Goal: Task Accomplishment & Management: Complete application form

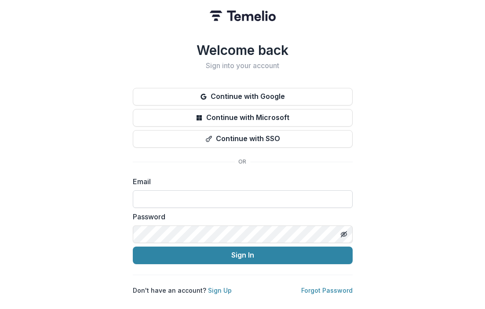
click at [219, 190] on input at bounding box center [243, 199] width 220 height 18
type input "**********"
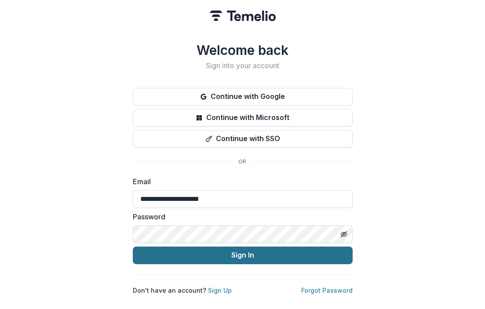
click at [216, 255] on button "Sign In" at bounding box center [243, 256] width 220 height 18
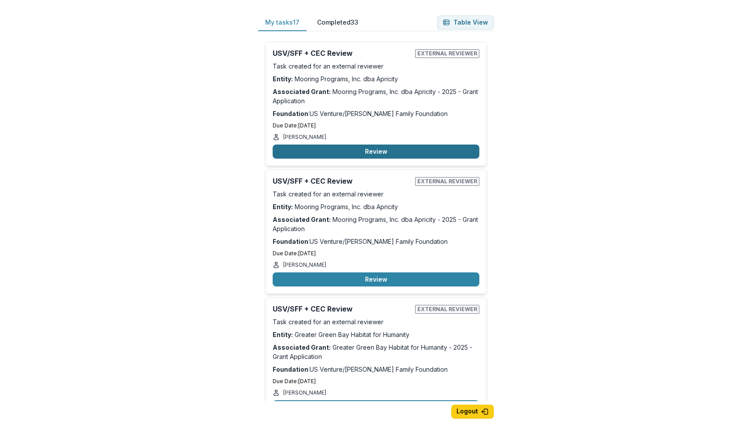
click at [346, 150] on button "Review" at bounding box center [376, 152] width 207 height 14
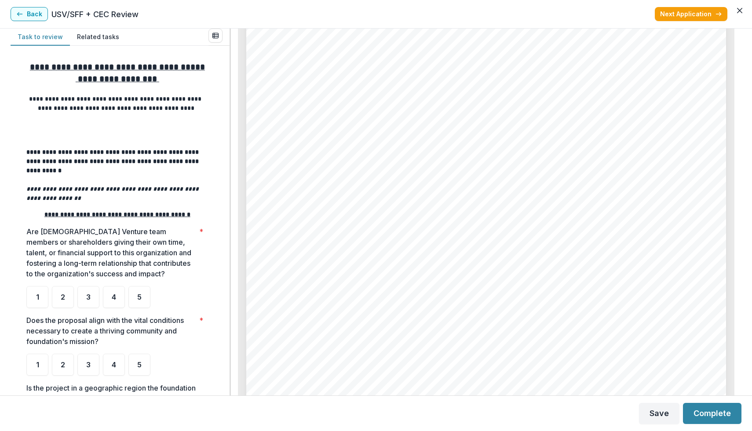
scroll to position [1713, 0]
click at [92, 306] on div "3" at bounding box center [88, 297] width 22 height 22
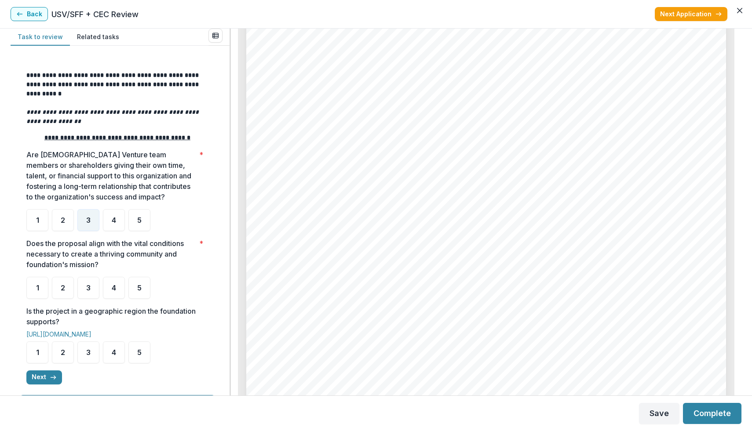
scroll to position [80, 0]
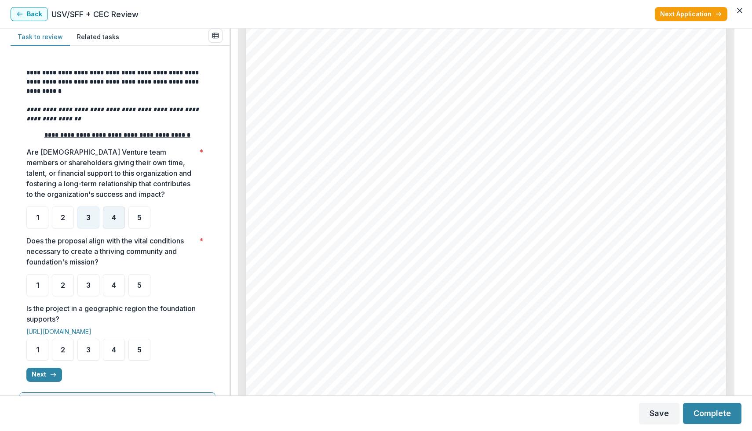
click at [114, 225] on div "4" at bounding box center [114, 218] width 22 height 22
click at [112, 292] on div "4" at bounding box center [114, 285] width 22 height 22
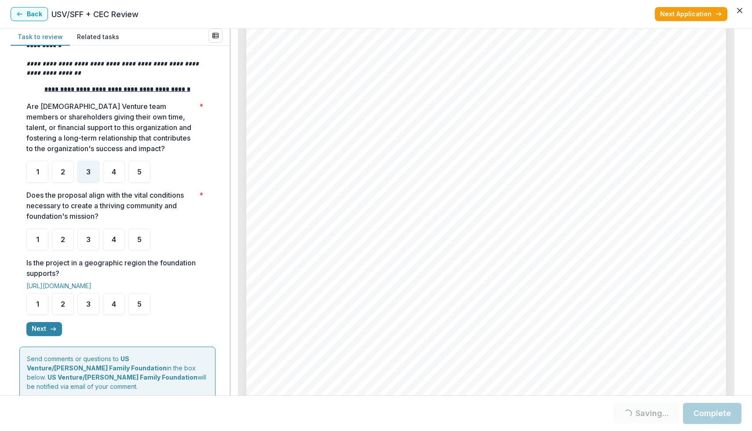
scroll to position [150, 0]
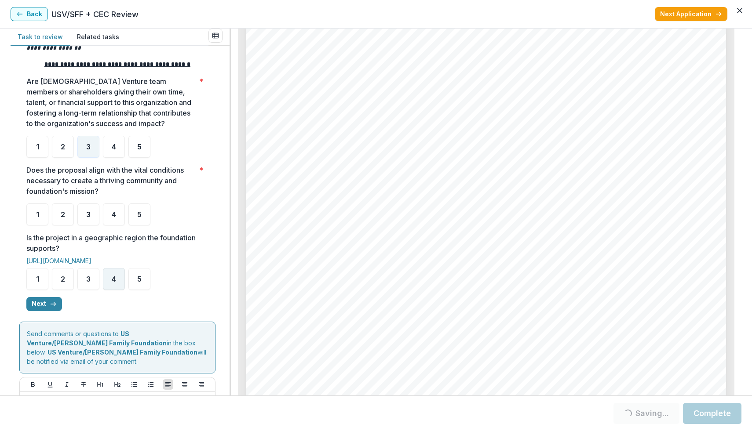
click at [111, 289] on div "4" at bounding box center [114, 279] width 22 height 22
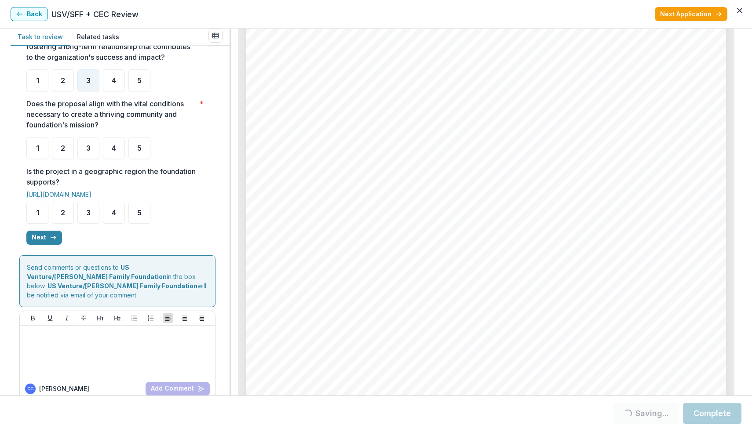
scroll to position [225, 0]
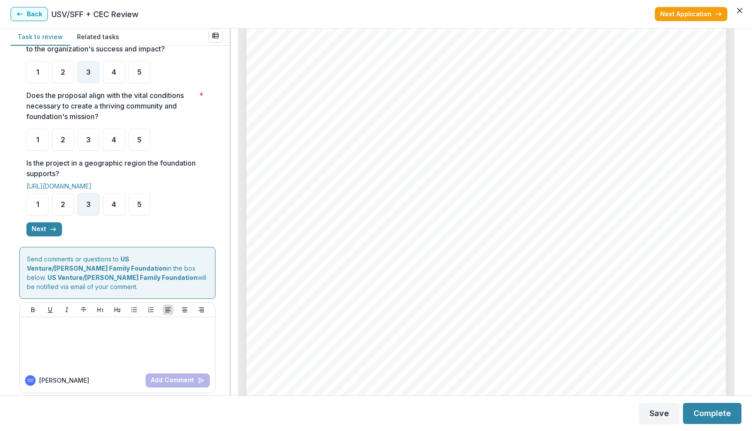
click at [93, 212] on div "3" at bounding box center [88, 204] width 22 height 22
click at [82, 144] on div "3" at bounding box center [88, 140] width 22 height 22
click at [84, 207] on div "3" at bounding box center [88, 204] width 22 height 22
click at [54, 230] on line "button" at bounding box center [53, 230] width 5 height 0
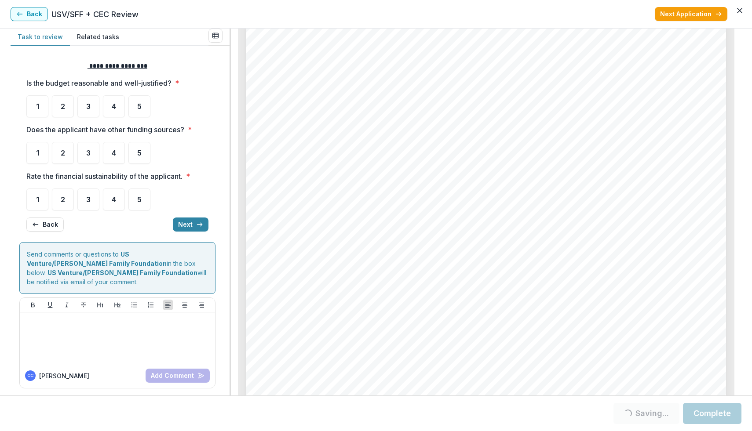
scroll to position [3096, 0]
click at [97, 103] on div "3" at bounding box center [88, 106] width 22 height 22
click at [118, 151] on div "4" at bounding box center [114, 153] width 22 height 22
click at [115, 194] on div "4" at bounding box center [114, 200] width 22 height 22
click at [192, 226] on button "Next" at bounding box center [191, 225] width 36 height 14
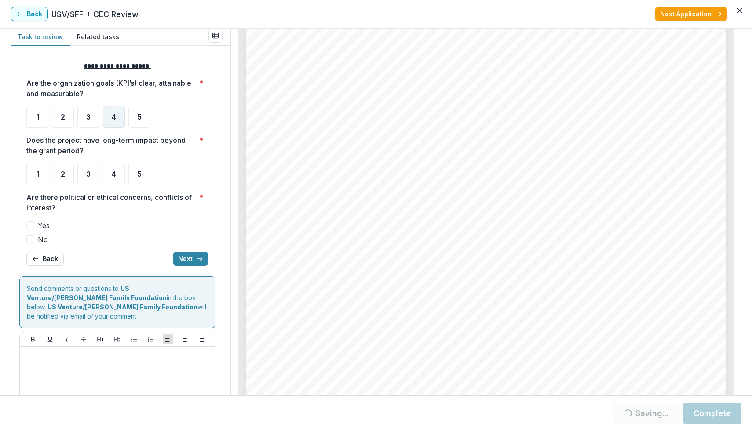
click at [116, 120] on div "4" at bounding box center [114, 117] width 22 height 22
click at [115, 171] on span "4" at bounding box center [114, 174] width 4 height 7
click at [36, 240] on label "No" at bounding box center [117, 239] width 182 height 11
click at [179, 257] on button "Next" at bounding box center [191, 259] width 36 height 14
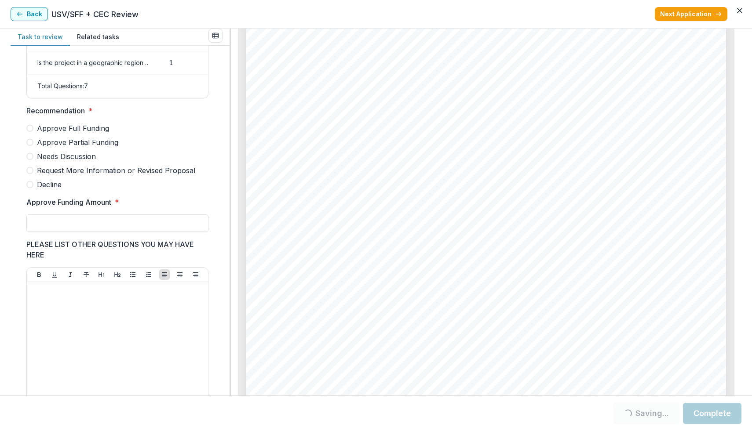
scroll to position [189, 0]
click at [32, 187] on span at bounding box center [29, 183] width 7 height 7
click at [73, 231] on input "Approve Funding Amount *" at bounding box center [117, 222] width 182 height 18
type input "**"
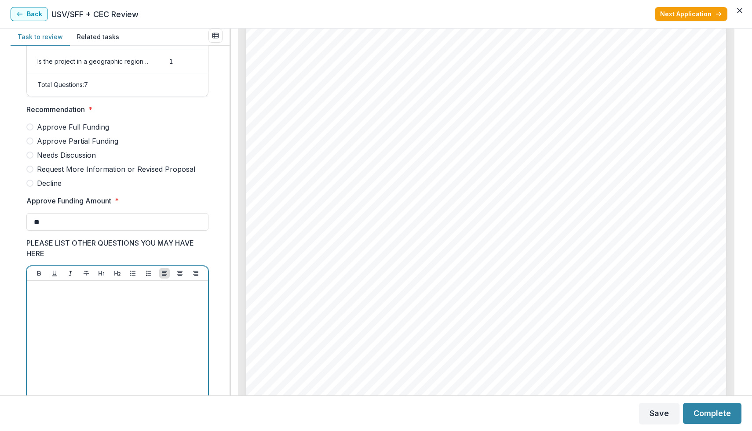
click at [90, 309] on div at bounding box center [117, 350] width 174 height 132
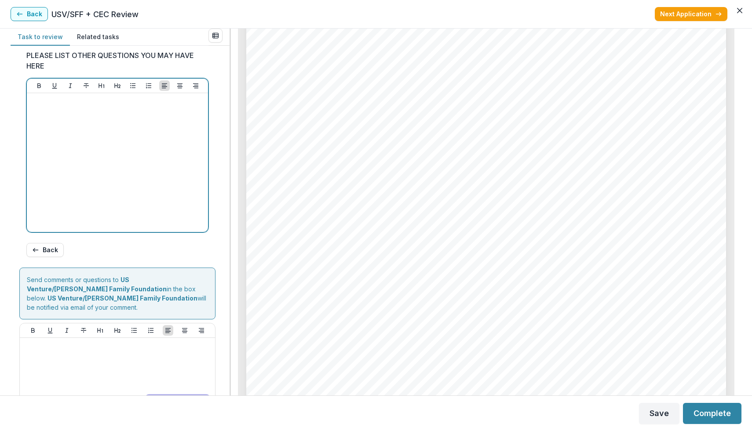
scroll to position [402, 0]
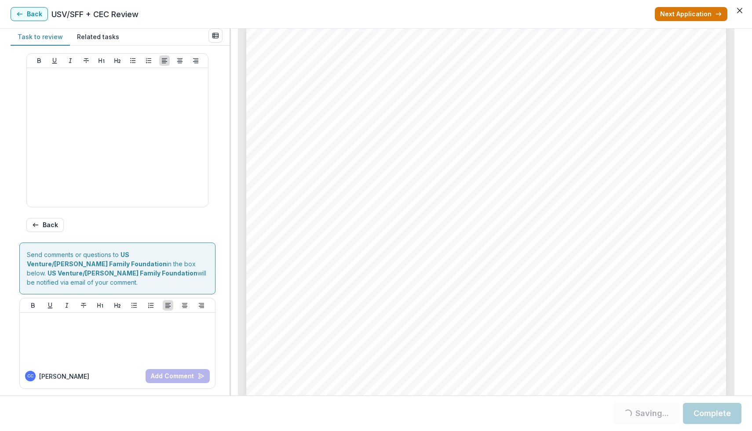
click at [485, 11] on button "Next Application" at bounding box center [691, 14] width 73 height 14
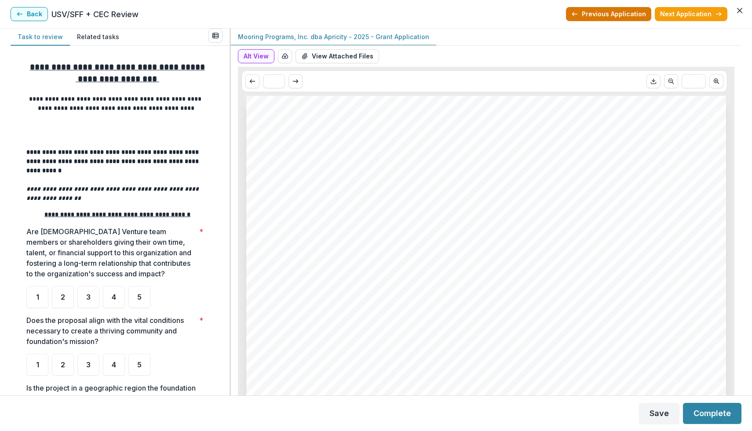
click at [485, 15] on button "Previous Application" at bounding box center [608, 14] width 85 height 14
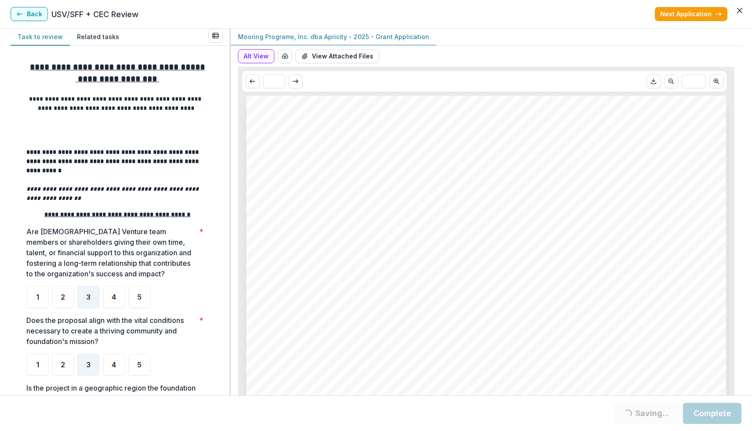
click at [485, 309] on button "Complete" at bounding box center [712, 413] width 58 height 21
click at [485, 17] on button "Next Application" at bounding box center [691, 14] width 73 height 14
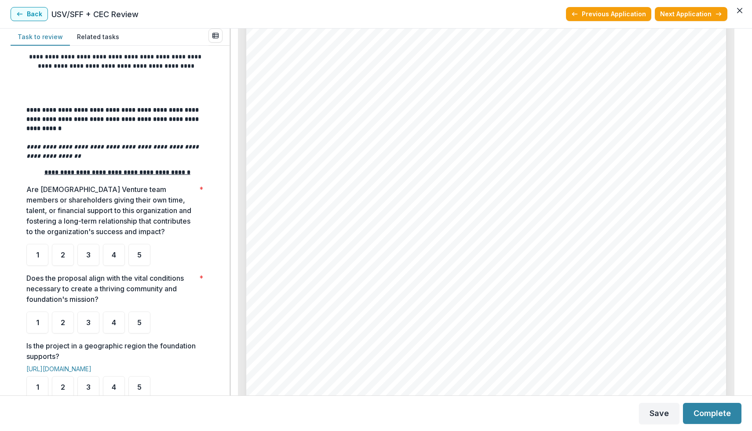
scroll to position [56, 0]
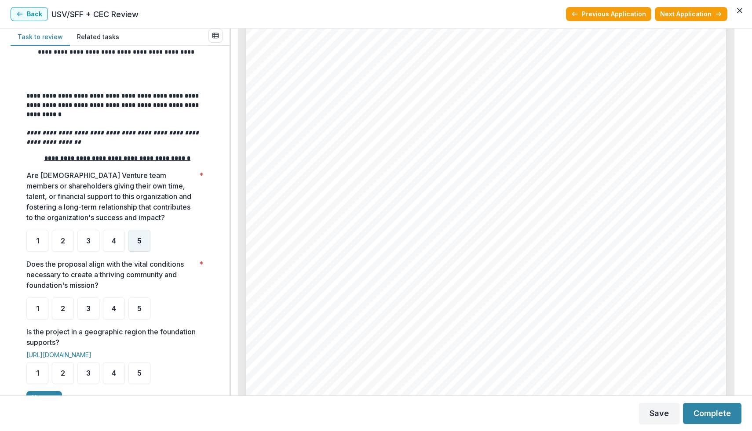
click at [137, 243] on span "5" at bounding box center [139, 240] width 4 height 7
click at [136, 309] on div "5" at bounding box center [139, 309] width 22 height 22
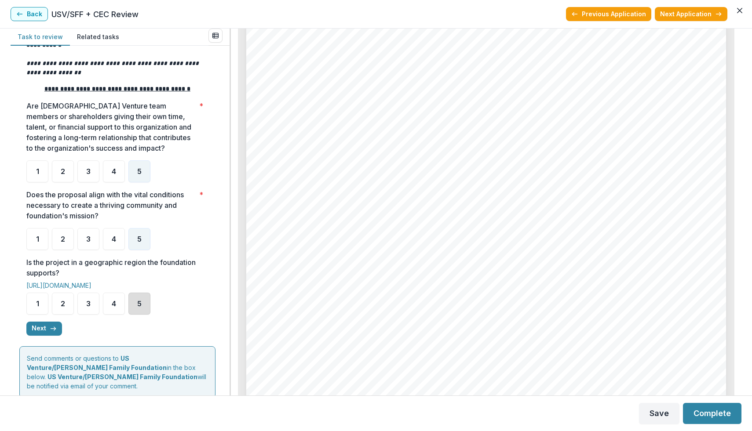
click at [142, 309] on div "5" at bounding box center [139, 304] width 22 height 22
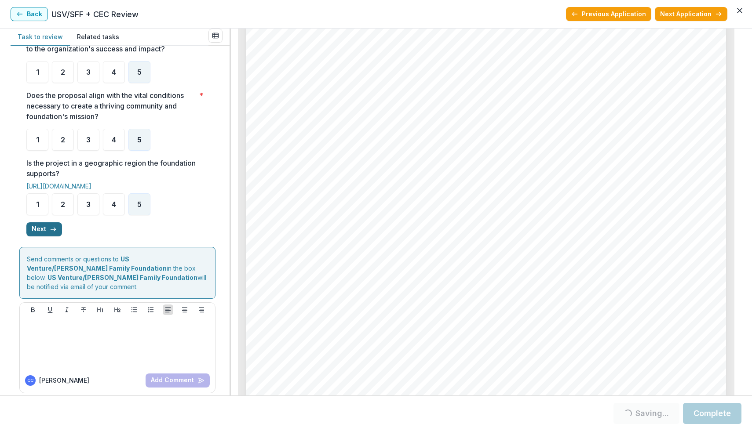
click at [53, 235] on button "Next" at bounding box center [44, 229] width 36 height 14
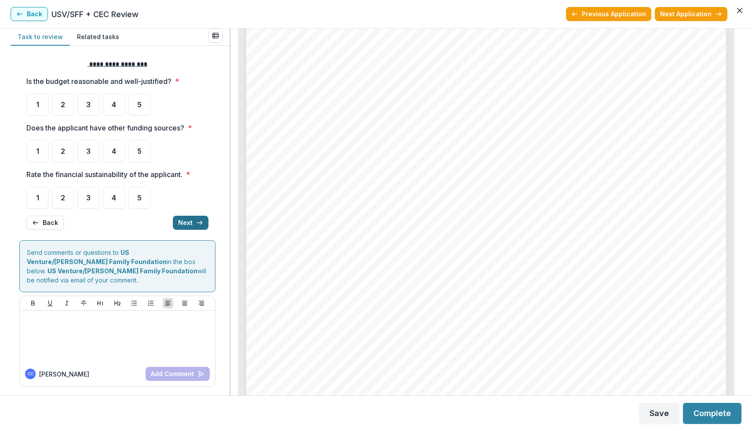
scroll to position [0, 0]
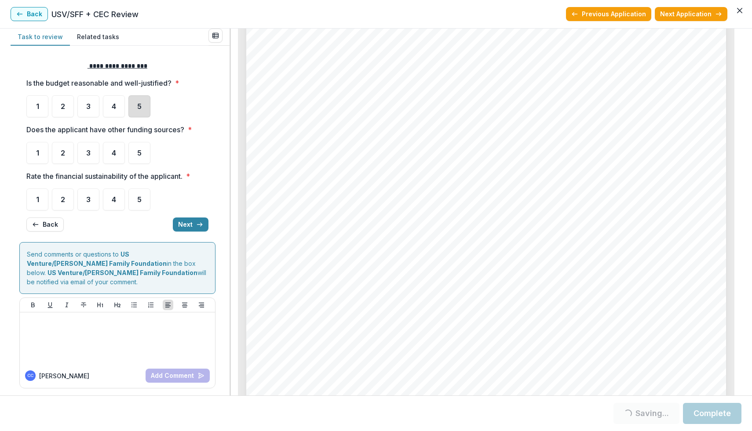
click at [136, 110] on div "5" at bounding box center [139, 106] width 22 height 22
click at [115, 155] on span "4" at bounding box center [114, 153] width 4 height 7
click at [114, 201] on span "4" at bounding box center [114, 199] width 4 height 7
click at [190, 226] on button "Next" at bounding box center [191, 225] width 36 height 14
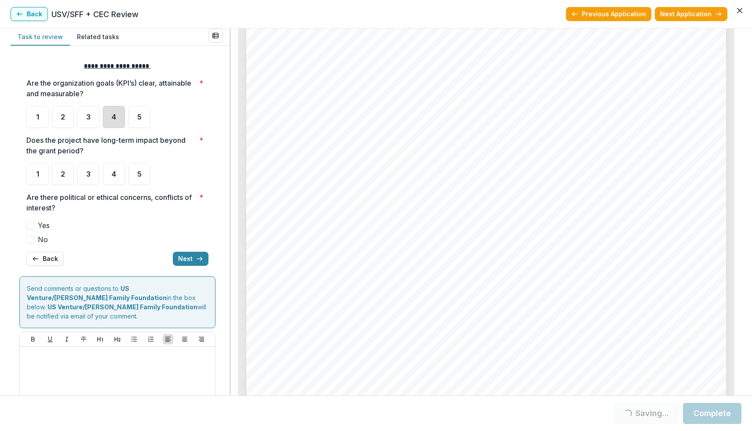
click at [117, 120] on div "4" at bounding box center [114, 117] width 22 height 22
click at [137, 181] on div "5" at bounding box center [139, 174] width 22 height 22
click at [35, 237] on label "No" at bounding box center [117, 239] width 182 height 11
click at [189, 261] on button "Next" at bounding box center [191, 259] width 36 height 14
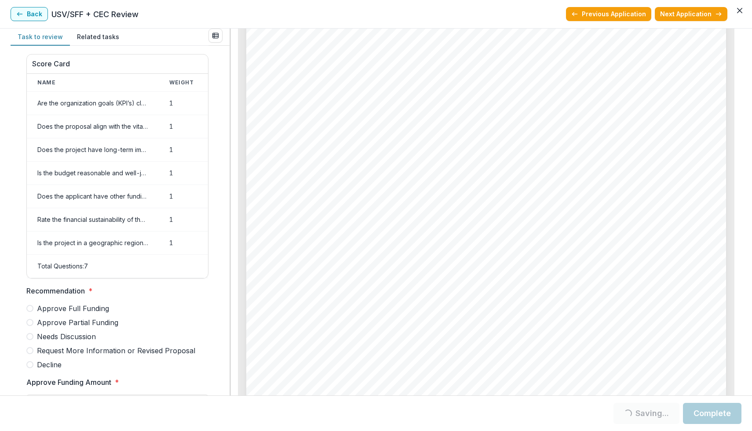
scroll to position [44, 0]
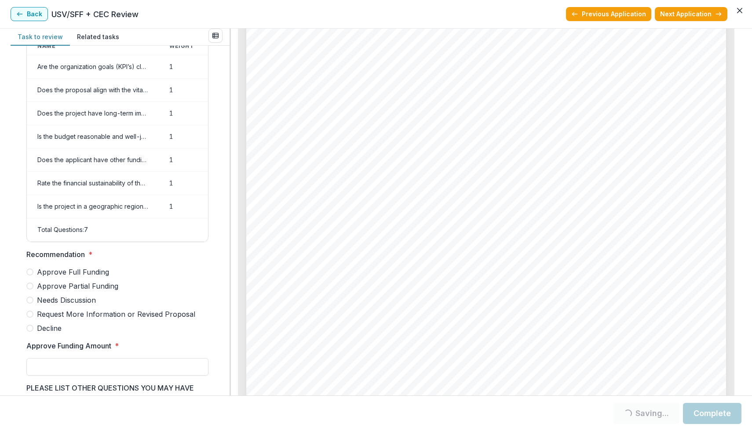
click at [33, 290] on span at bounding box center [29, 286] width 7 height 7
click at [58, 309] on input "Approve Funding Amount *" at bounding box center [117, 367] width 182 height 18
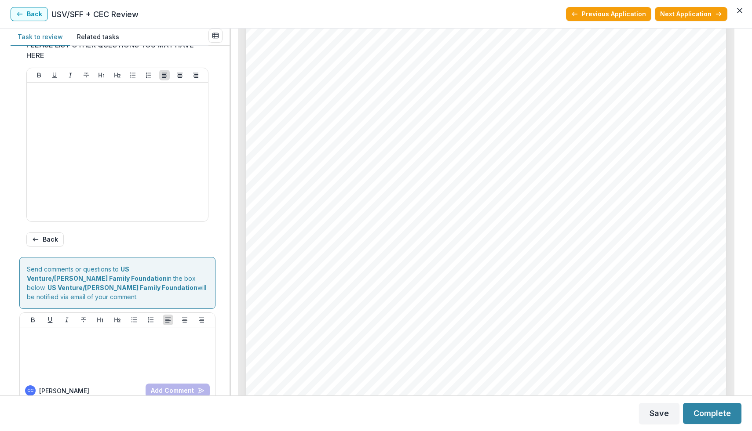
scroll to position [402, 0]
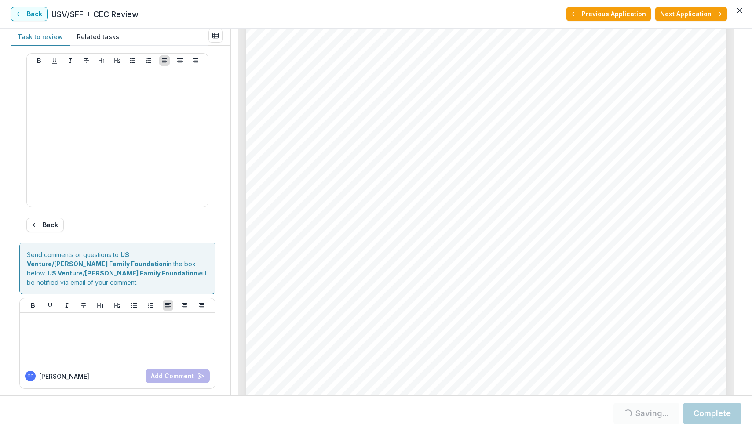
type input "*******"
click at [485, 309] on button "Complete" at bounding box center [712, 413] width 58 height 21
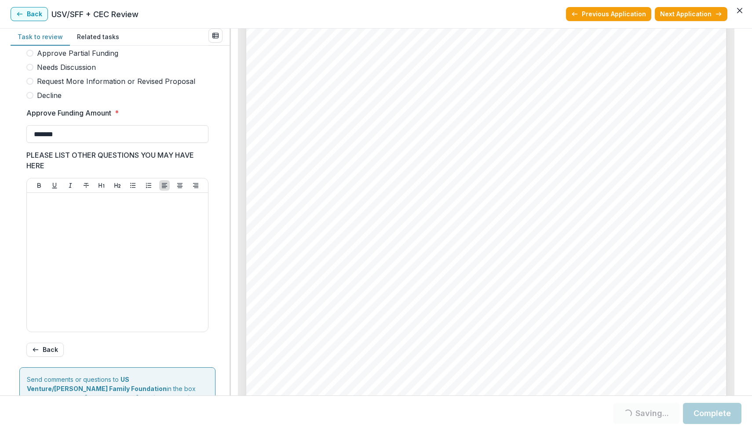
scroll to position [4368, 0]
click at [485, 255] on div "Page: 7 Greater Green Bay Habitat for Humanity - 2025 - Grant Application For y…" at bounding box center [486, 169] width 480 height 679
click at [485, 12] on button "Next Application" at bounding box center [691, 14] width 73 height 14
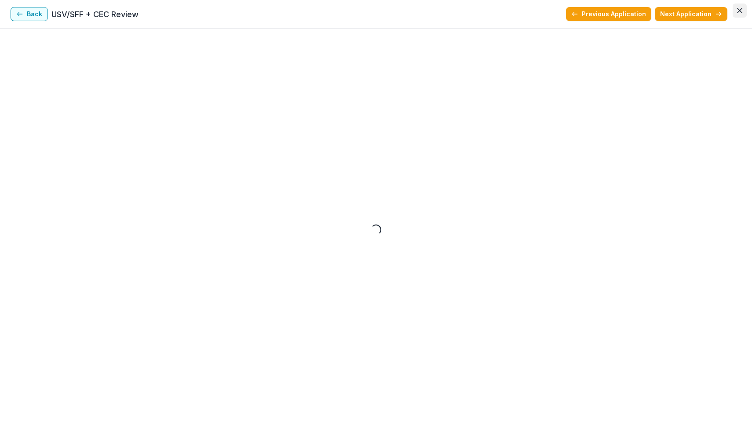
click at [485, 11] on icon "Close" at bounding box center [739, 10] width 5 height 5
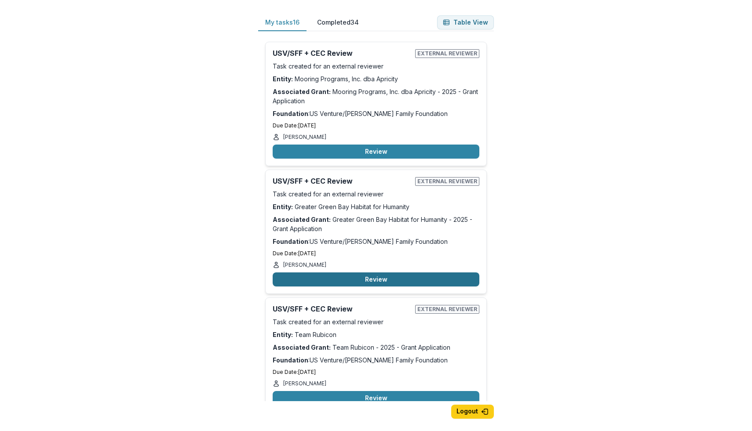
click at [345, 280] on button "Review" at bounding box center [376, 280] width 207 height 14
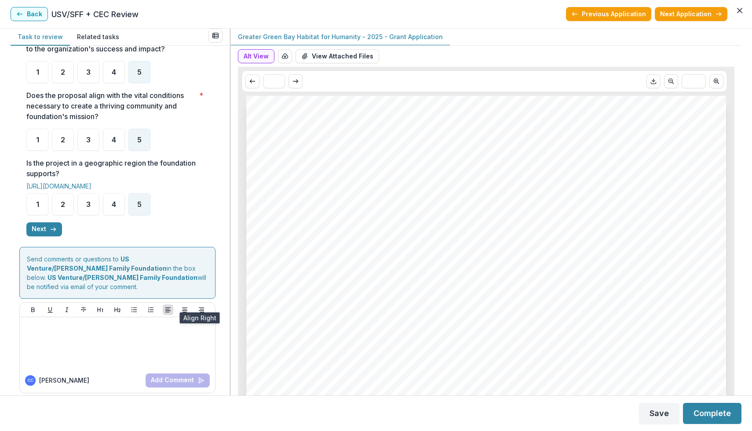
scroll to position [225, 0]
click at [56, 232] on button "Next" at bounding box center [44, 230] width 36 height 14
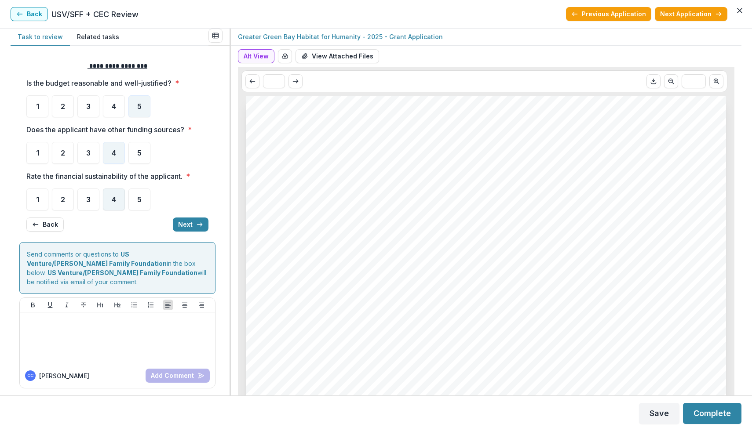
click at [113, 203] on span "4" at bounding box center [114, 199] width 4 height 7
click at [192, 225] on button "Next" at bounding box center [191, 225] width 36 height 14
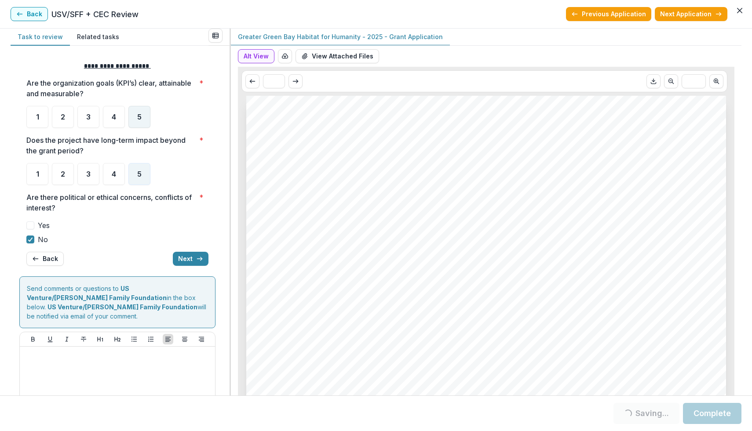
click at [143, 120] on div "5" at bounding box center [139, 117] width 22 height 22
click at [187, 263] on button "Next" at bounding box center [191, 259] width 36 height 14
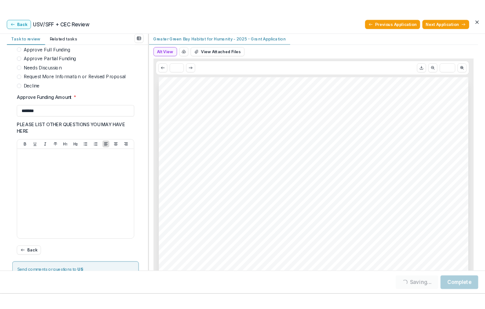
scroll to position [286, 0]
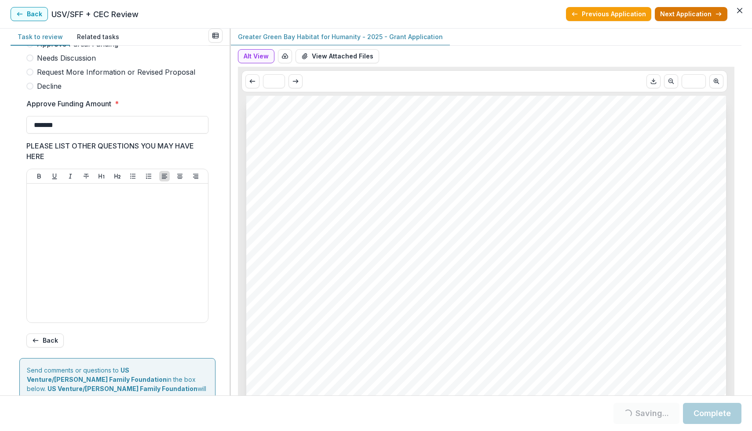
click at [485, 21] on button "Next Application" at bounding box center [691, 14] width 73 height 14
